Goal: Connect with others: Connect with others

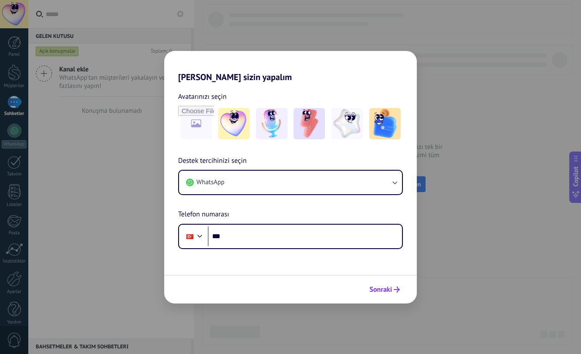
click at [398, 288] on icon "submit" at bounding box center [396, 289] width 6 height 6
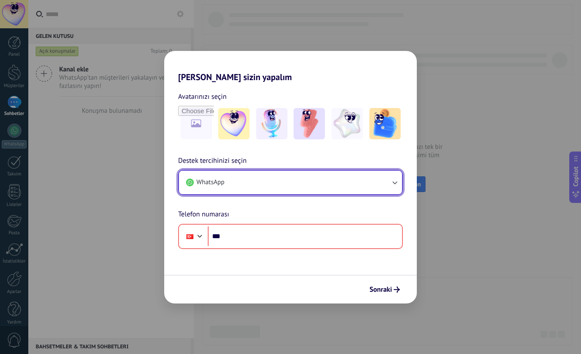
click at [388, 174] on button "WhatsApp" at bounding box center [290, 183] width 223 height 24
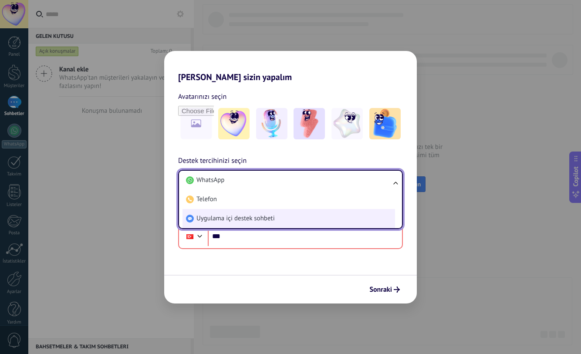
click at [350, 209] on li "Uygulama içi destek sohbeti" at bounding box center [288, 218] width 212 height 19
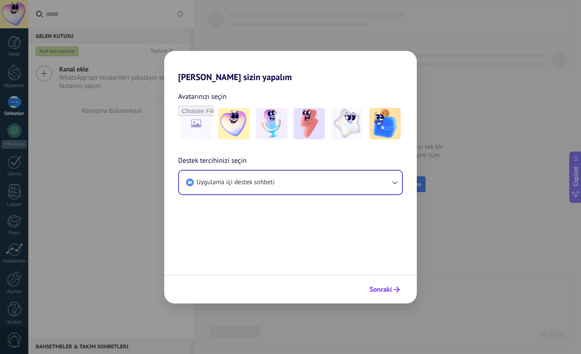
click at [387, 291] on span "Sonraki" at bounding box center [380, 289] width 23 height 6
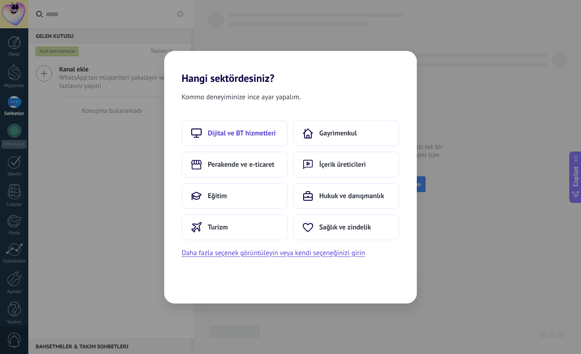
click at [252, 131] on span "Dijital ve BT hizmetleri" at bounding box center [242, 133] width 68 height 9
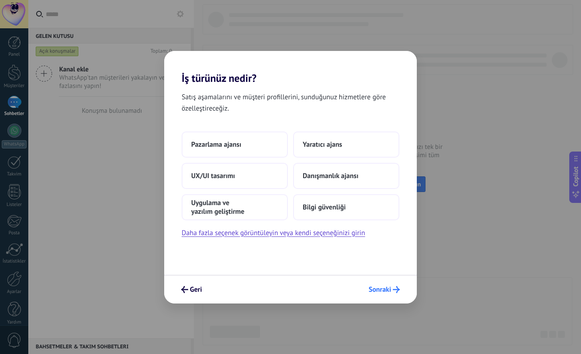
click at [393, 291] on icon "submit" at bounding box center [396, 289] width 7 height 7
drag, startPoint x: 330, startPoint y: 175, endPoint x: 331, endPoint y: 182, distance: 6.8
click at [331, 182] on button "Danışmanlık ajansı" at bounding box center [346, 176] width 106 height 26
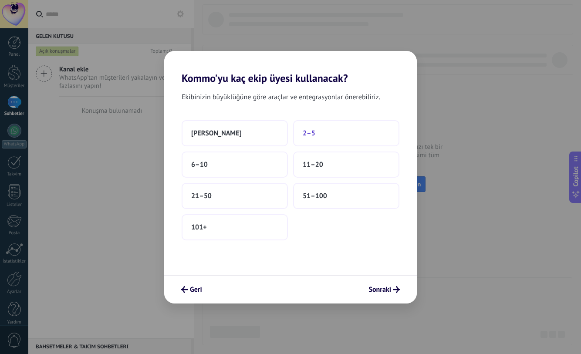
click at [330, 141] on button "2–5" at bounding box center [346, 133] width 106 height 26
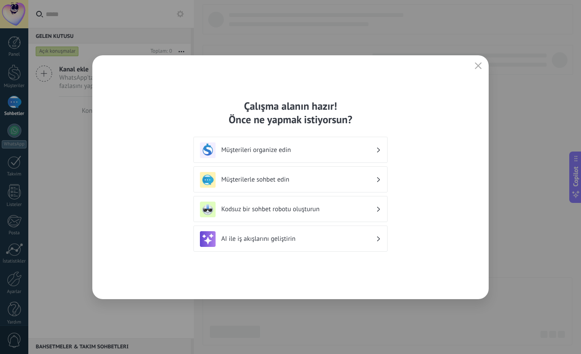
click at [303, 182] on h3 "Müşterilerle sohbet edin" at bounding box center [298, 179] width 155 height 8
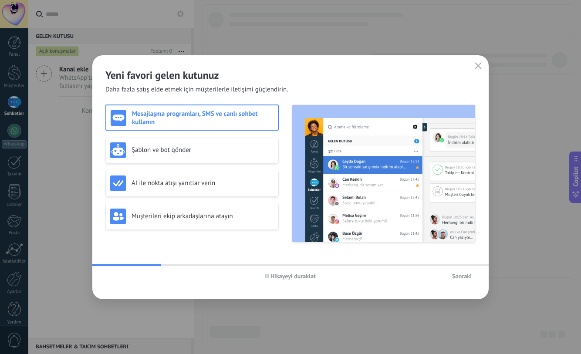
click at [457, 270] on button "Sonraki" at bounding box center [461, 275] width 27 height 13
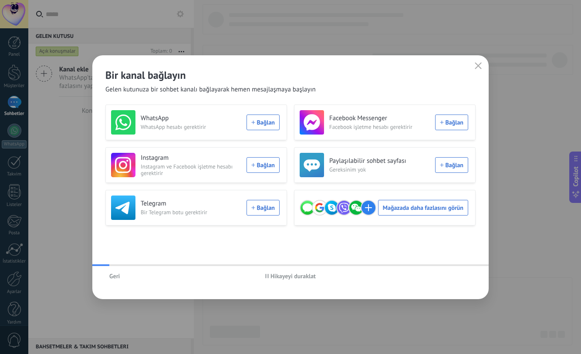
click at [457, 270] on div "[PERSON_NAME] duraklat" at bounding box center [290, 276] width 396 height 20
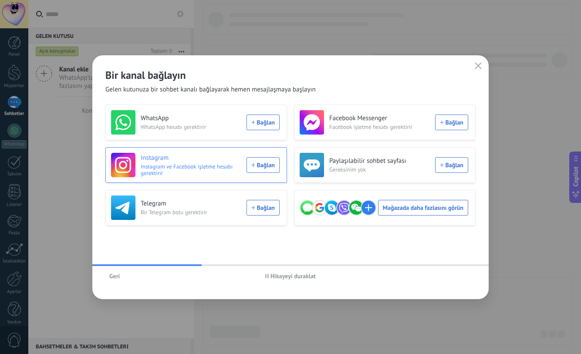
click at [259, 165] on div "Instagram Instagram ve Facebook işletme hesabı gerektirir Bağlan" at bounding box center [195, 165] width 168 height 24
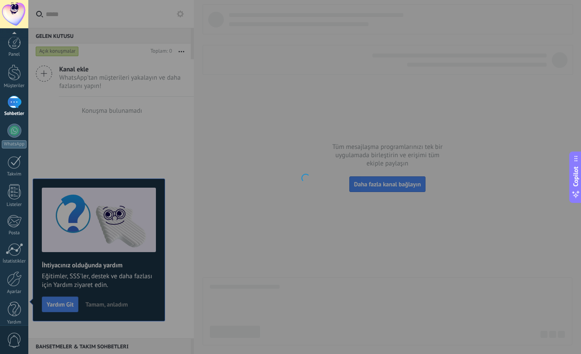
scroll to position [8, 0]
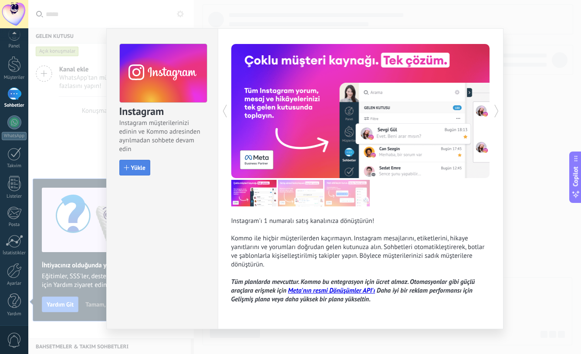
click at [139, 169] on span "Yükle" at bounding box center [138, 168] width 14 height 6
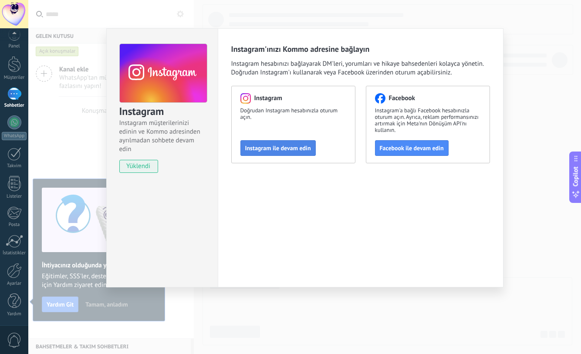
click at [278, 146] on span "Instagram ile devam edin" at bounding box center [278, 148] width 66 height 6
